Goal: Complete application form

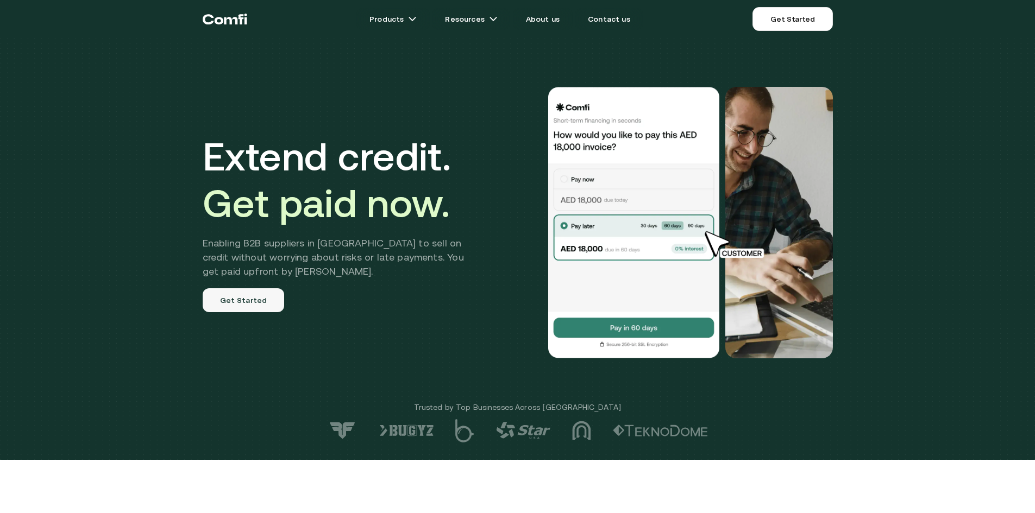
click at [266, 304] on link "Get Started" at bounding box center [244, 301] width 82 height 24
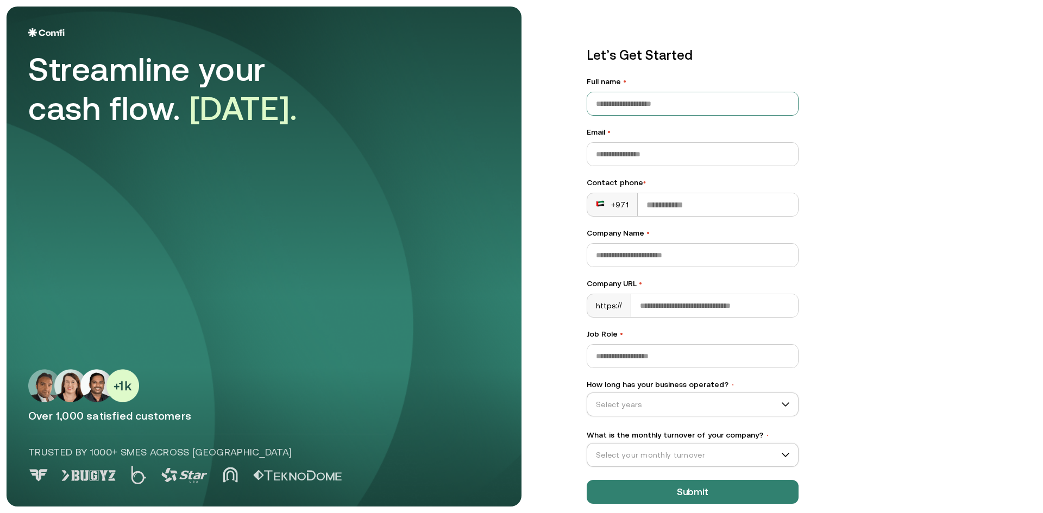
click at [677, 111] on input "Full name •" at bounding box center [692, 103] width 211 height 23
type input "**********"
click at [690, 248] on input "Company Name •" at bounding box center [692, 255] width 211 height 23
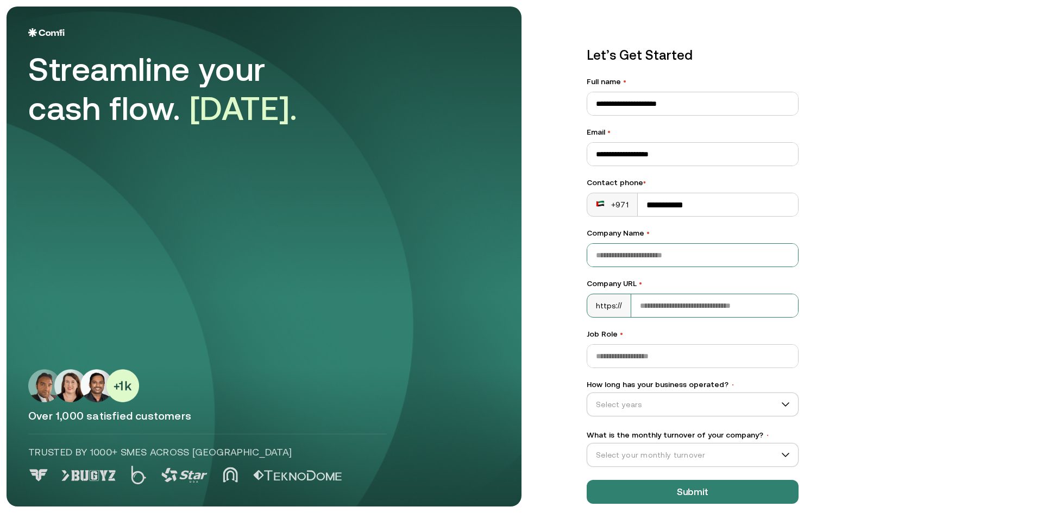
click at [704, 300] on input "Company URL •" at bounding box center [714, 305] width 167 height 23
click at [675, 352] on input "Job Role •" at bounding box center [692, 356] width 211 height 23
click at [700, 408] on input "How long has your business operated? •" at bounding box center [687, 405] width 201 height 16
click at [694, 426] on div "0–12 months" at bounding box center [689, 432] width 202 height 17
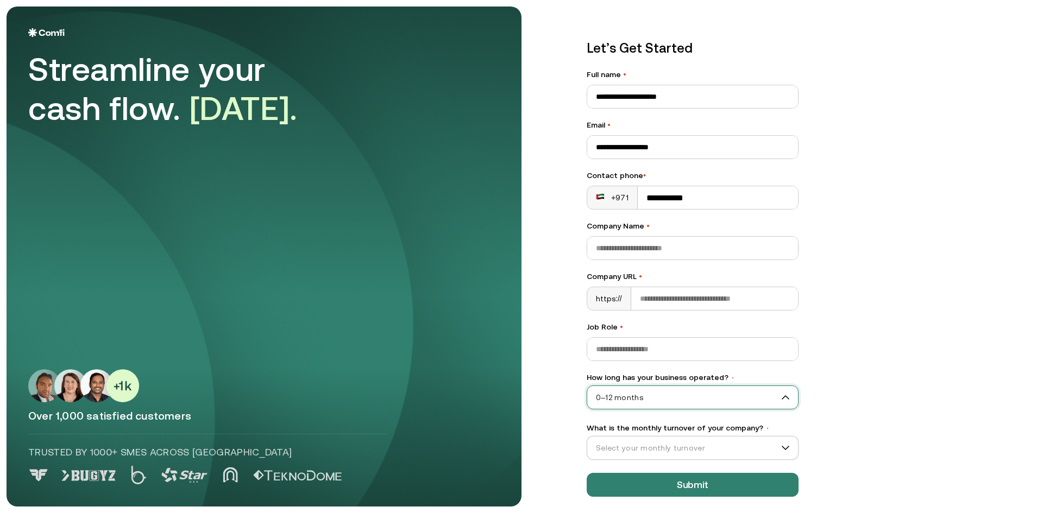
scroll to position [12, 0]
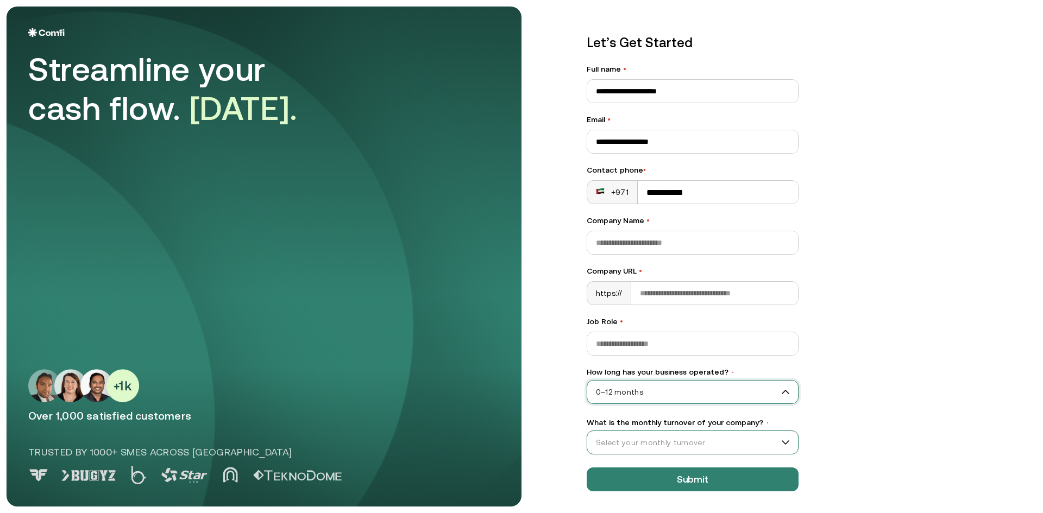
click at [700, 441] on input "What is the monthly turnover of your company? •" at bounding box center [687, 443] width 201 height 16
click at [668, 371] on div "AED 0-250k" at bounding box center [689, 362] width 202 height 17
click at [713, 468] on button "Submit" at bounding box center [693, 480] width 212 height 24
